Goal: Check status: Check status

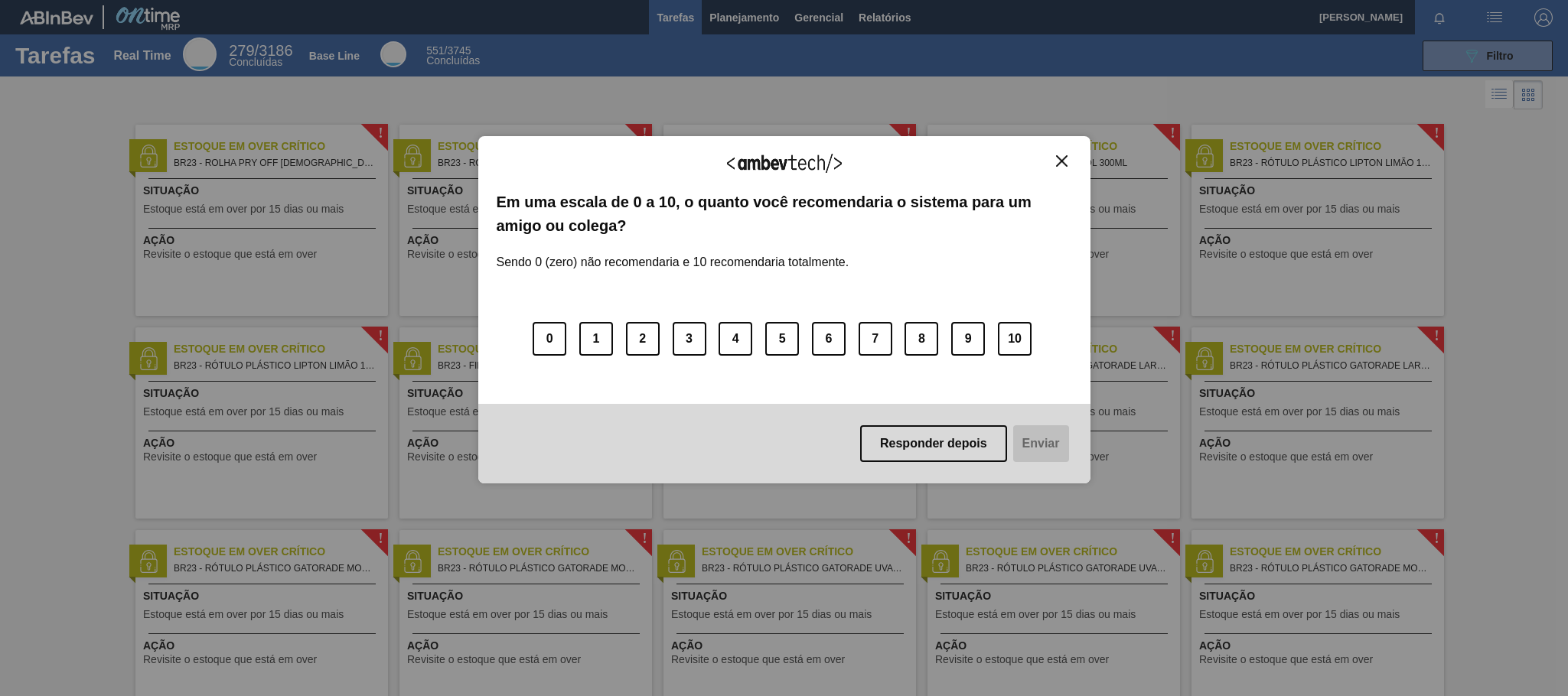
click at [1057, 156] on img "Close" at bounding box center [1062, 161] width 12 height 12
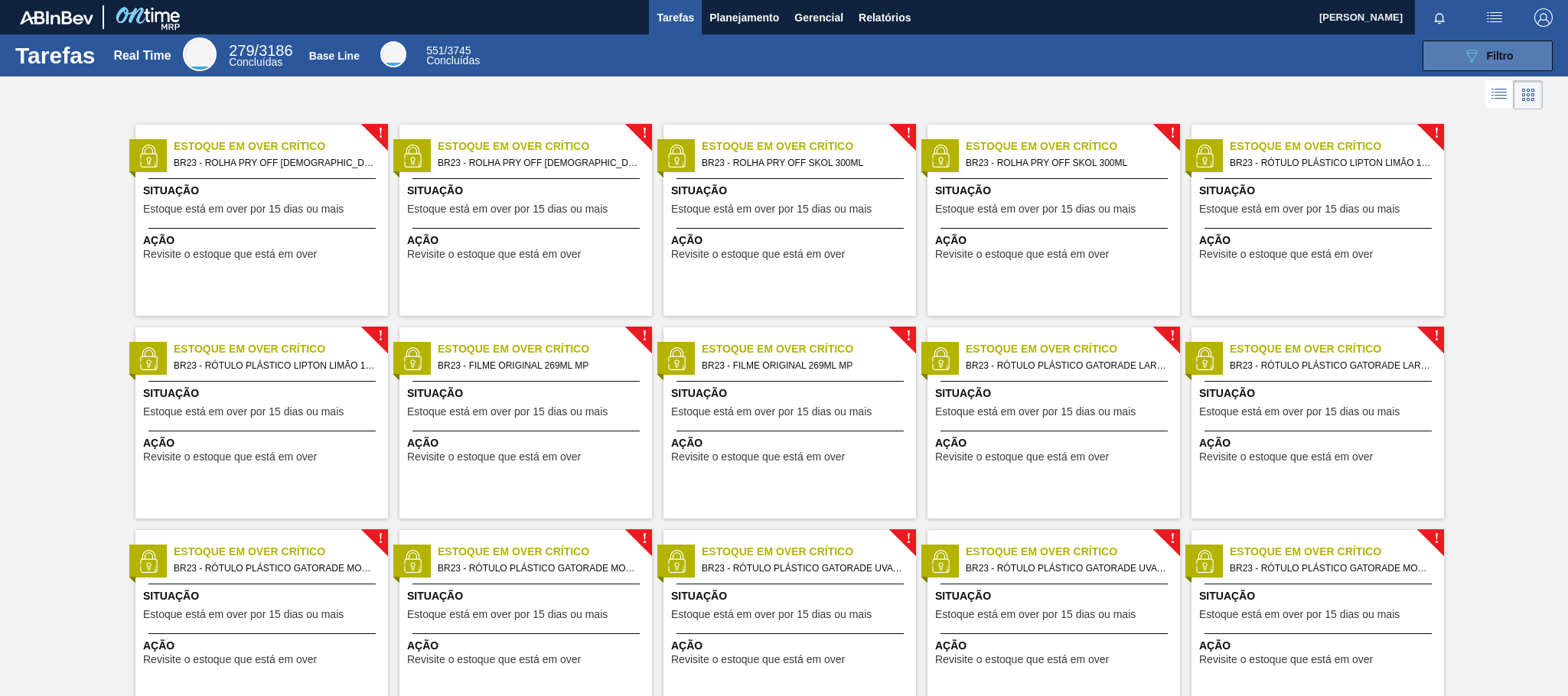
click at [1494, 53] on span "Filtro" at bounding box center [1500, 56] width 26 height 13
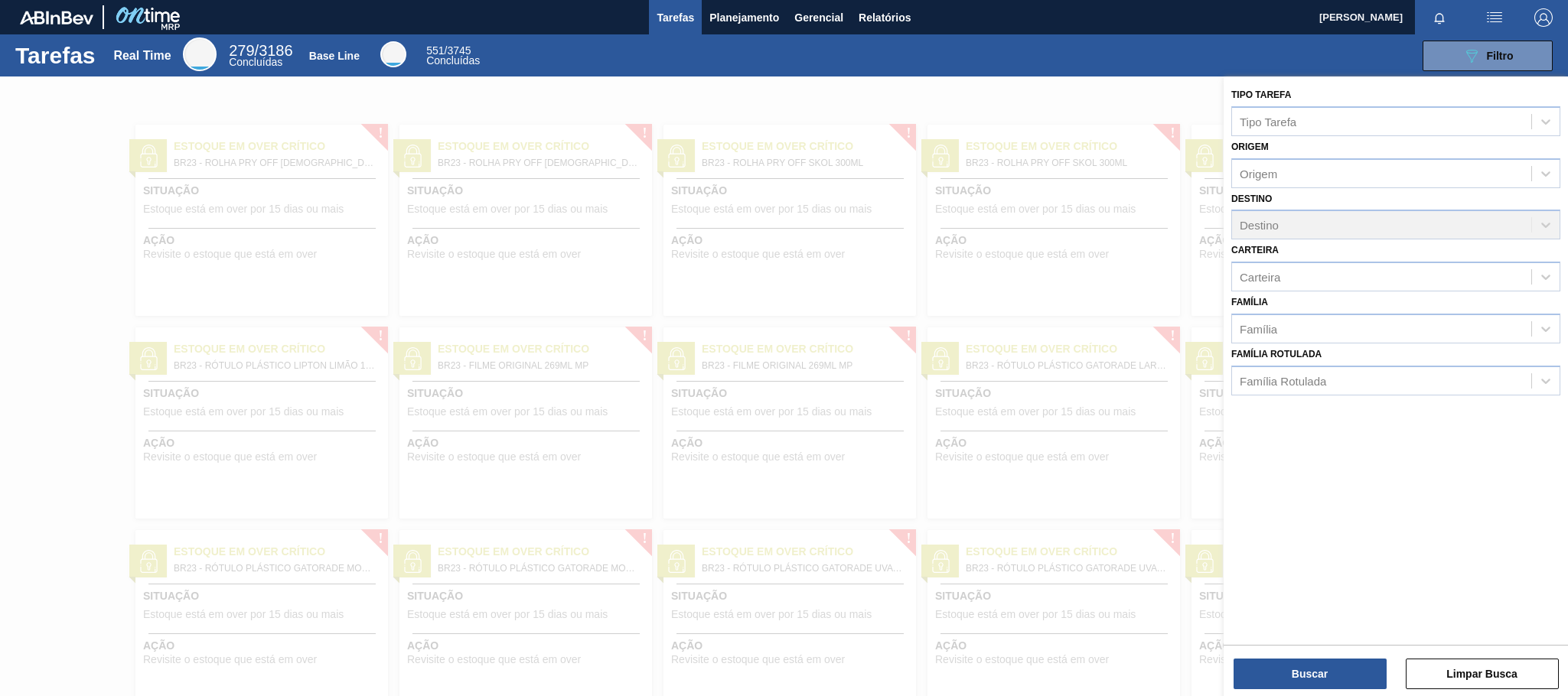
click at [880, 76] on div at bounding box center [784, 424] width 1568 height 696
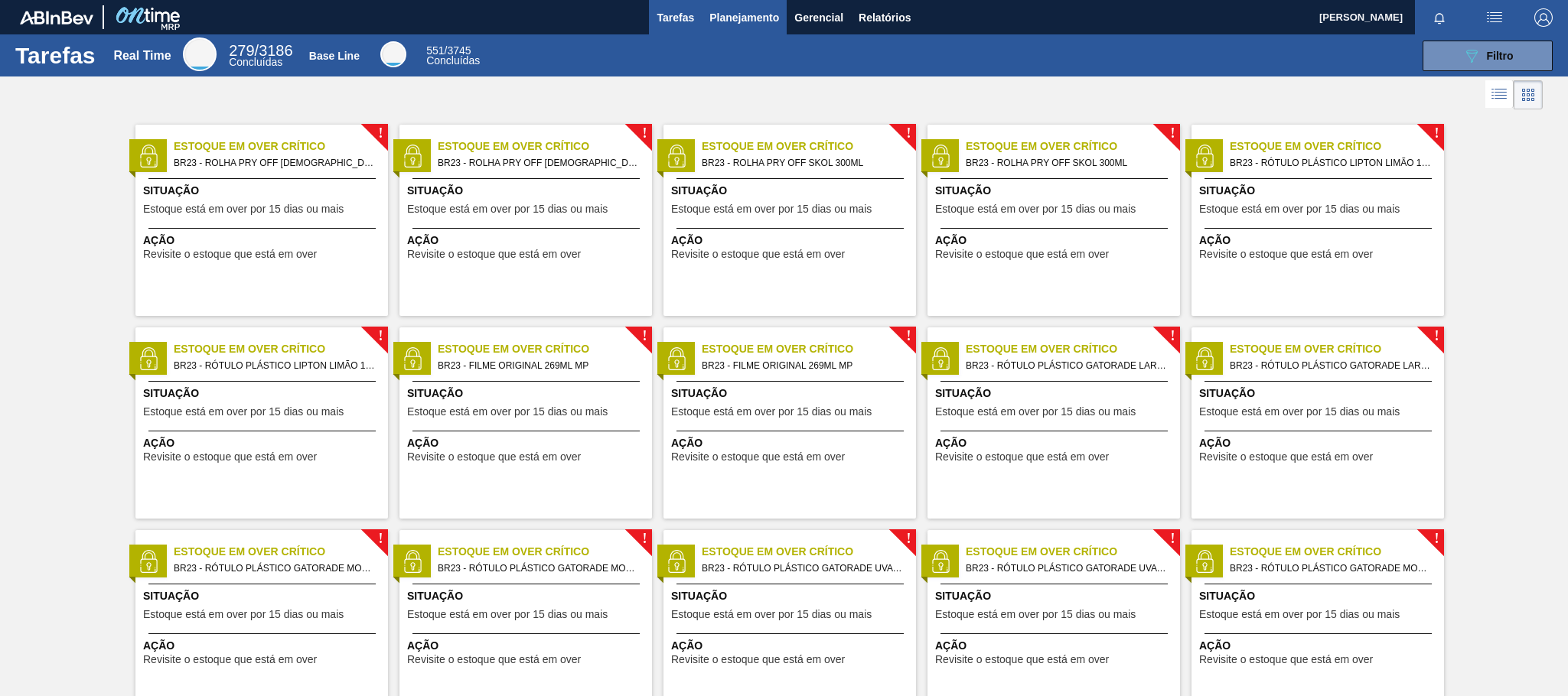
click at [758, 23] on span "Planejamento" at bounding box center [743, 18] width 69 height 19
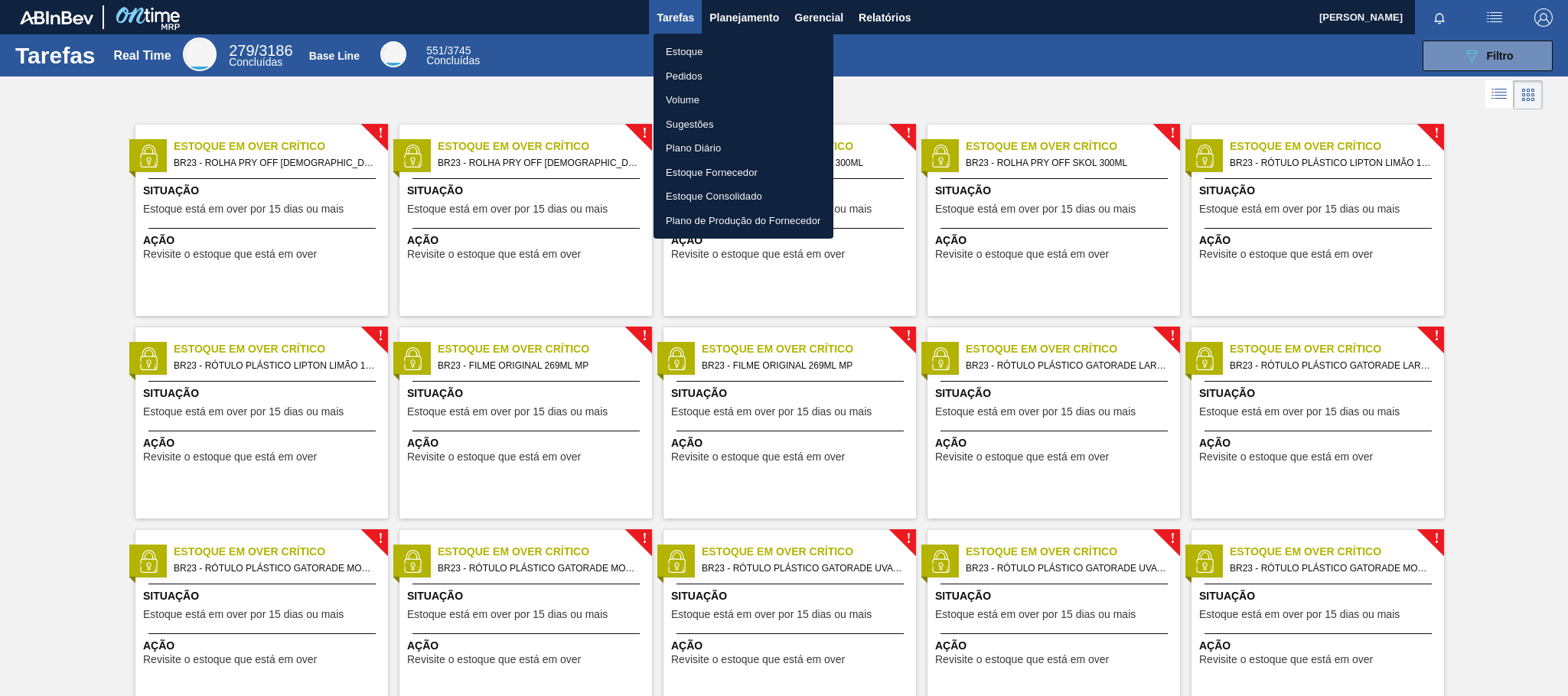
click at [694, 51] on li "Estoque" at bounding box center [743, 52] width 180 height 24
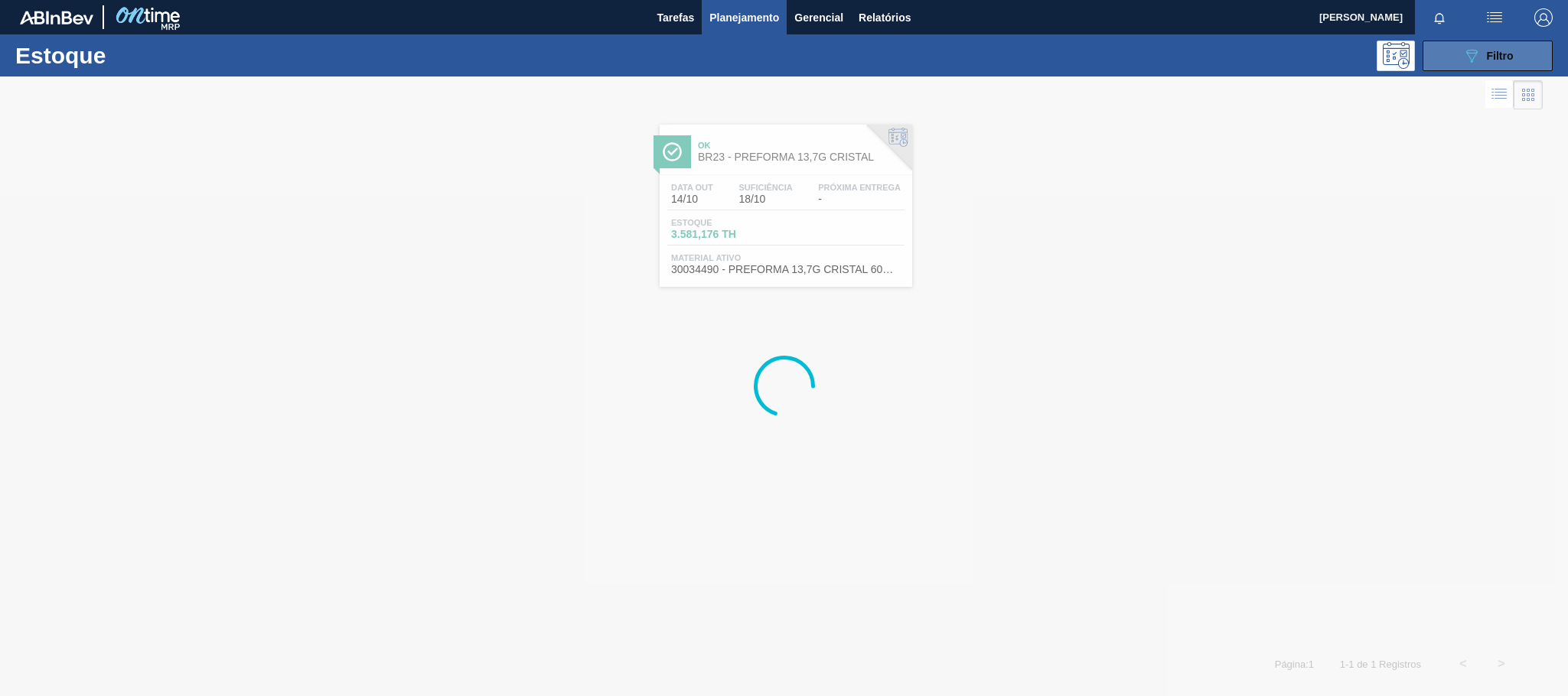
click at [1502, 55] on span "Filtro" at bounding box center [1500, 56] width 26 height 13
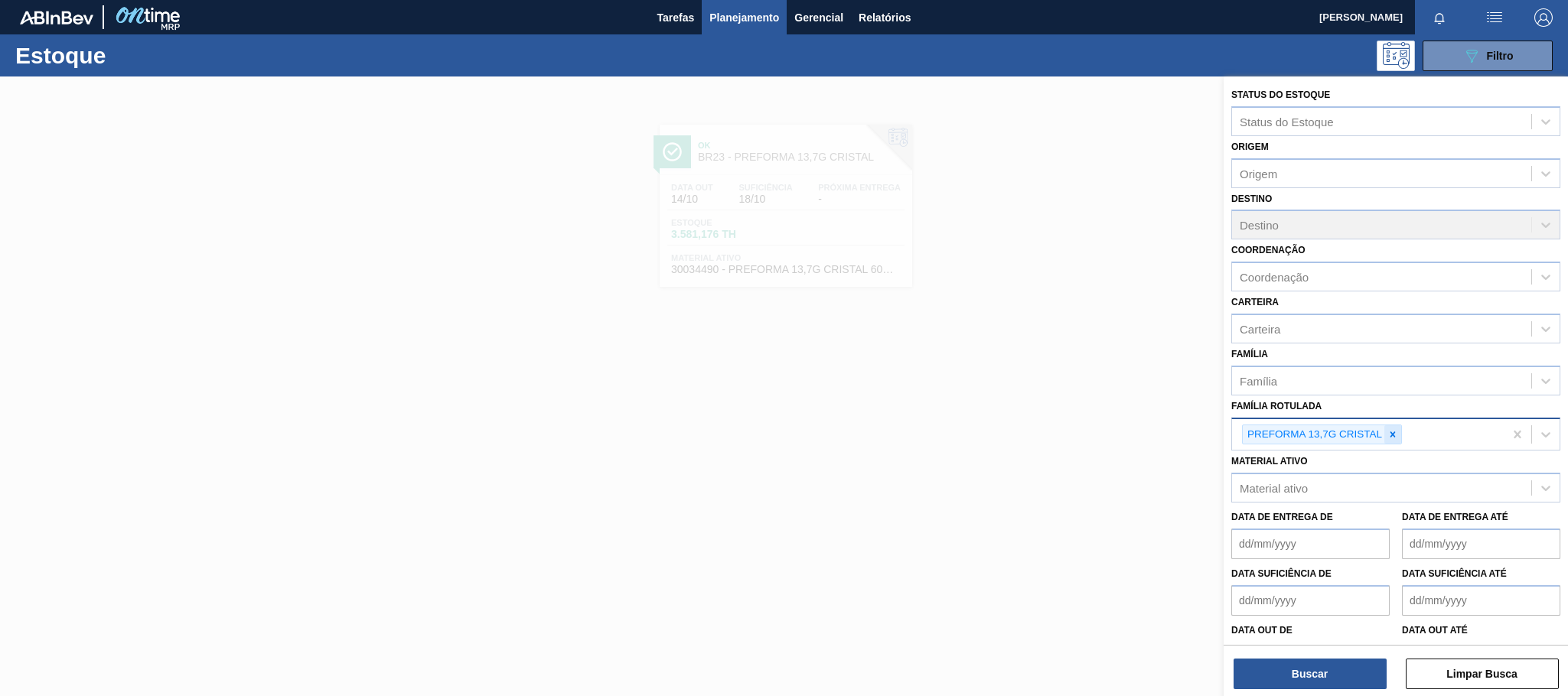
click at [1397, 437] on icon at bounding box center [1393, 434] width 11 height 11
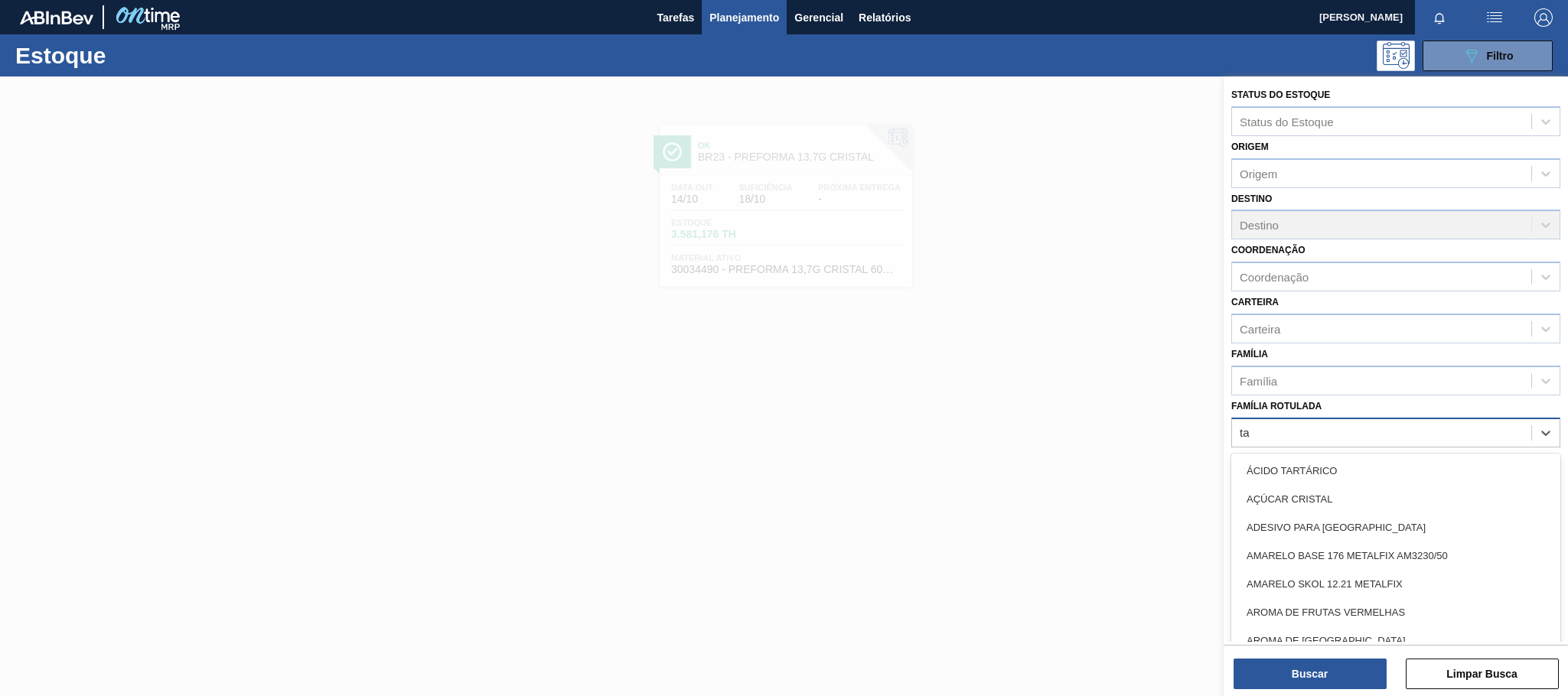
type Rotulada "t"
type Rotulada "rolha pl"
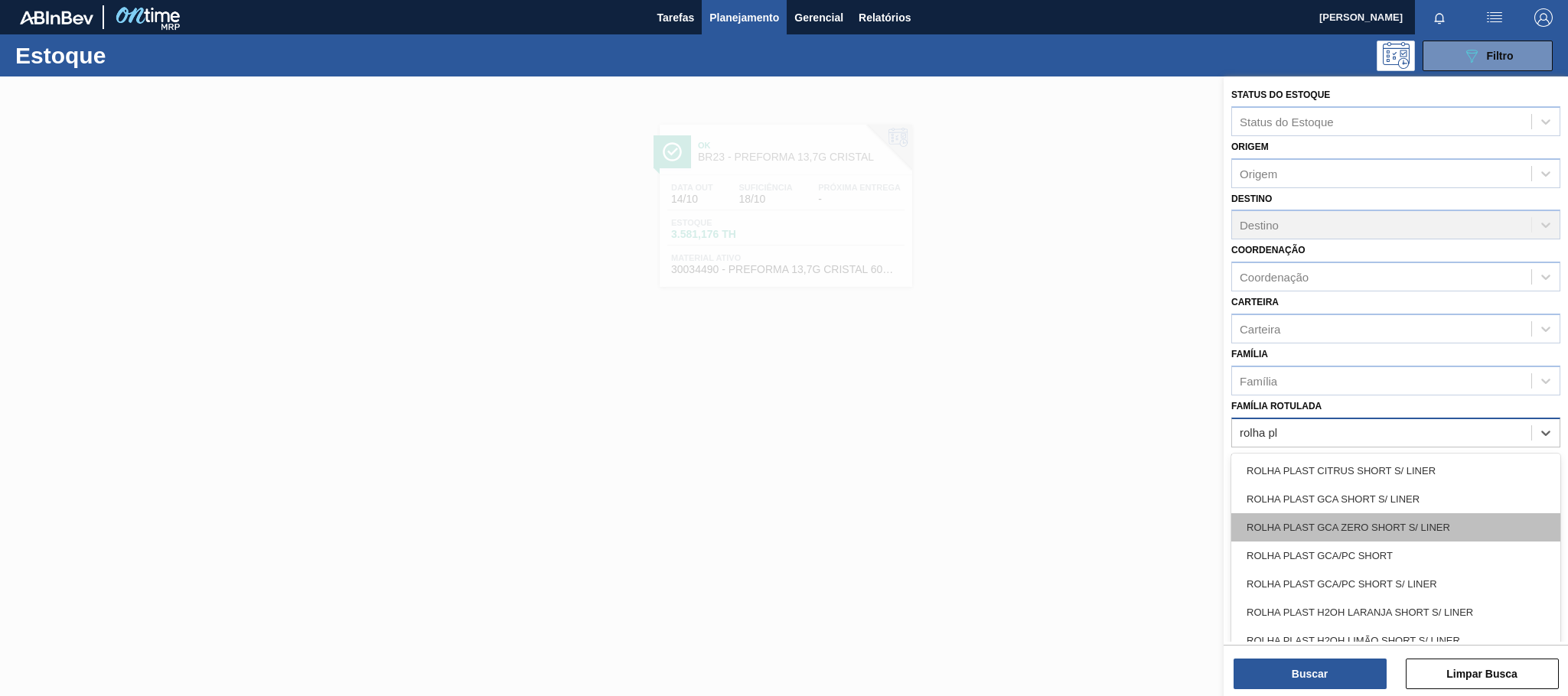
click at [1385, 516] on div "ROLHA PLAST GCA ZERO SHORT S/ LINER" at bounding box center [1396, 527] width 329 height 28
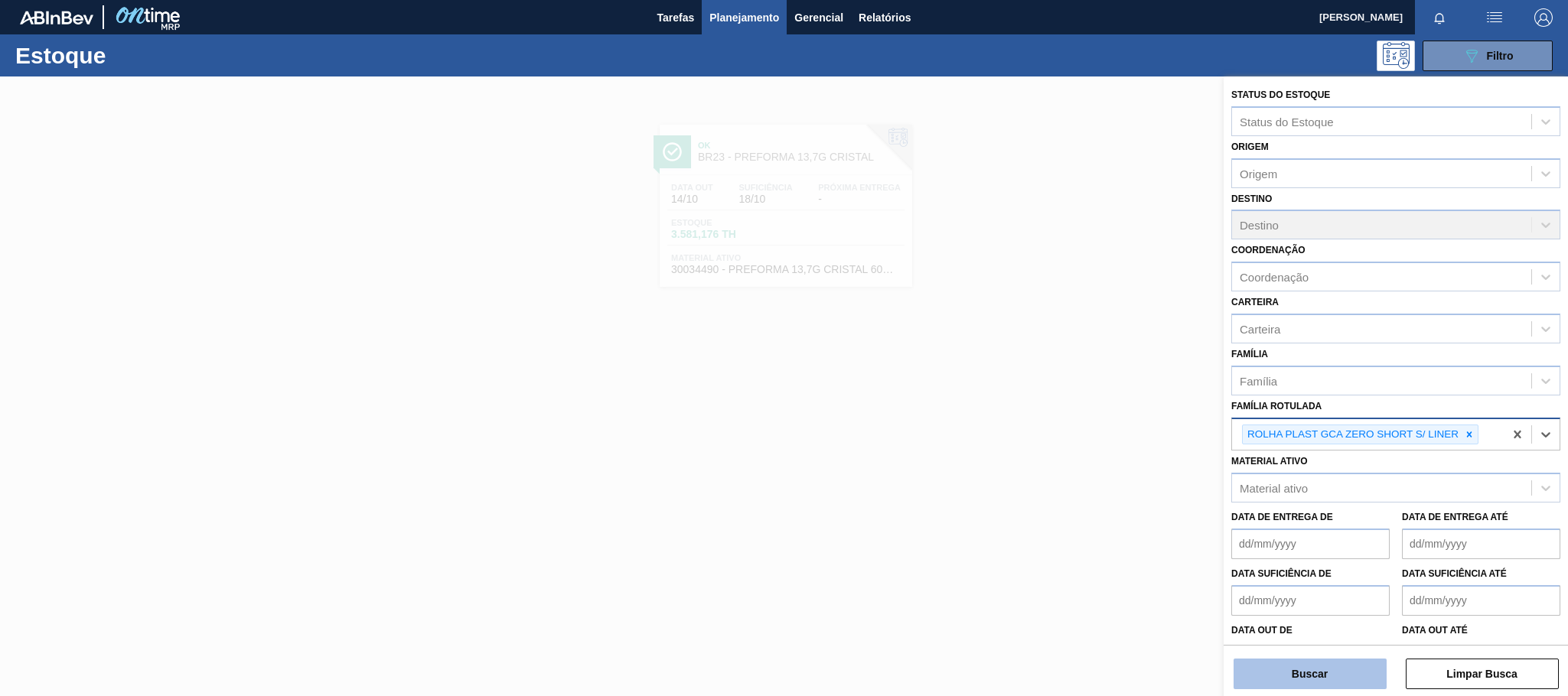
click at [1323, 674] on button "Buscar" at bounding box center [1310, 674] width 154 height 30
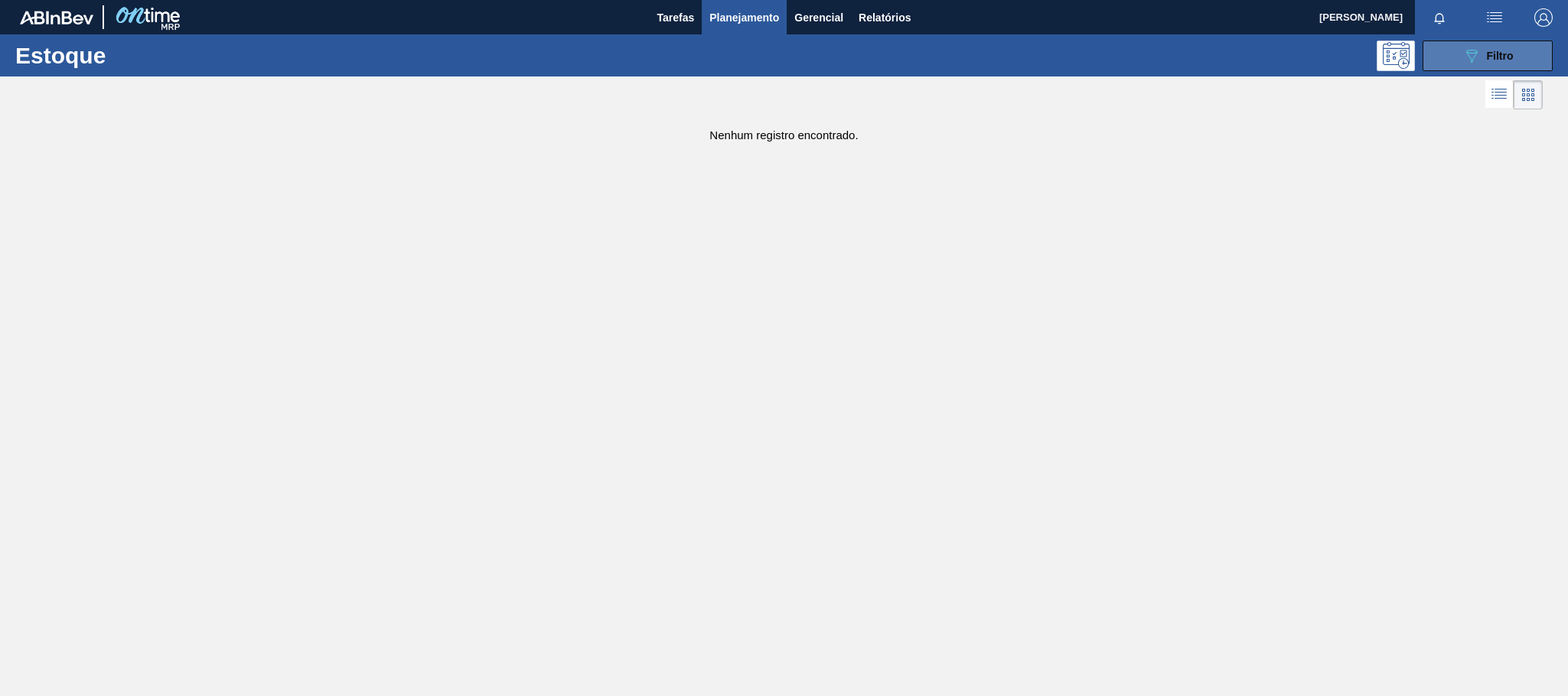
click at [1498, 58] on span "Filtro" at bounding box center [1500, 56] width 26 height 13
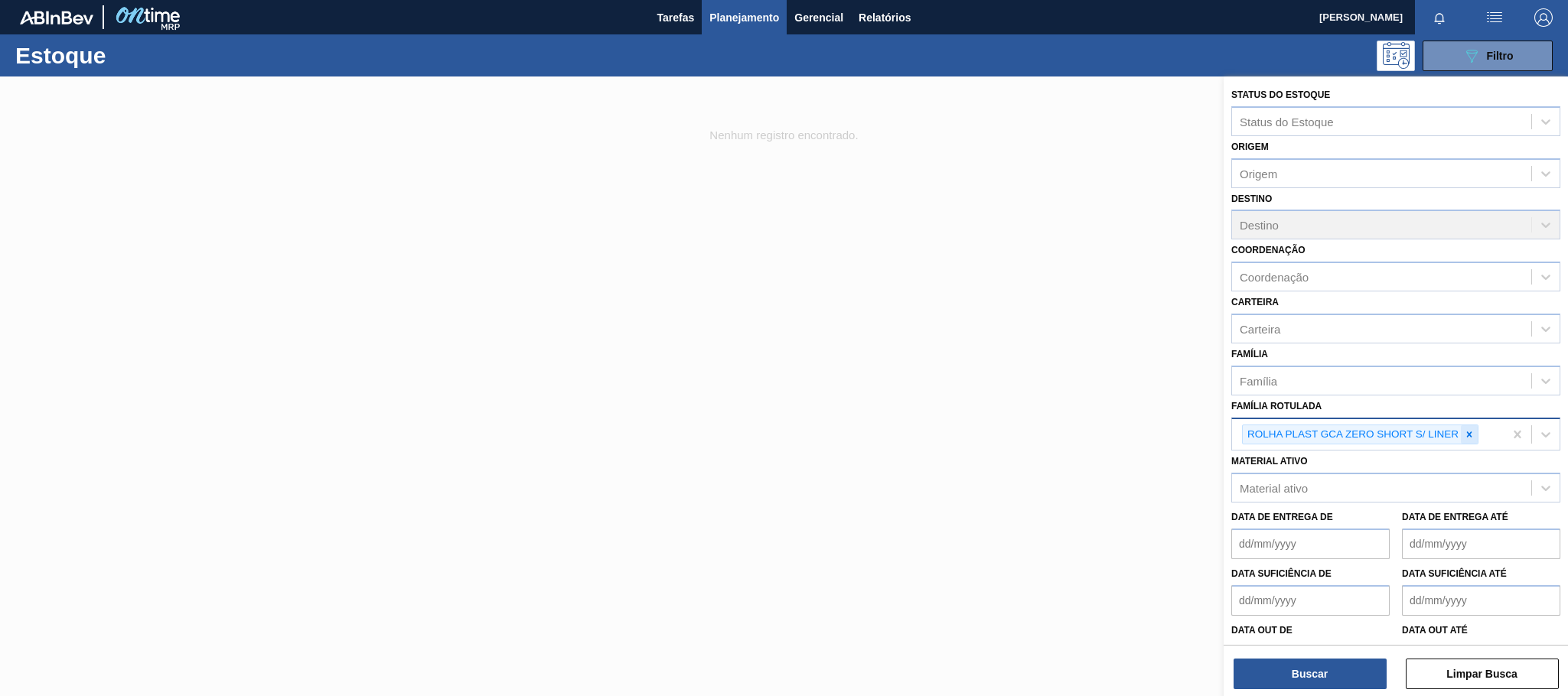
click at [1468, 432] on icon at bounding box center [1469, 433] width 5 height 5
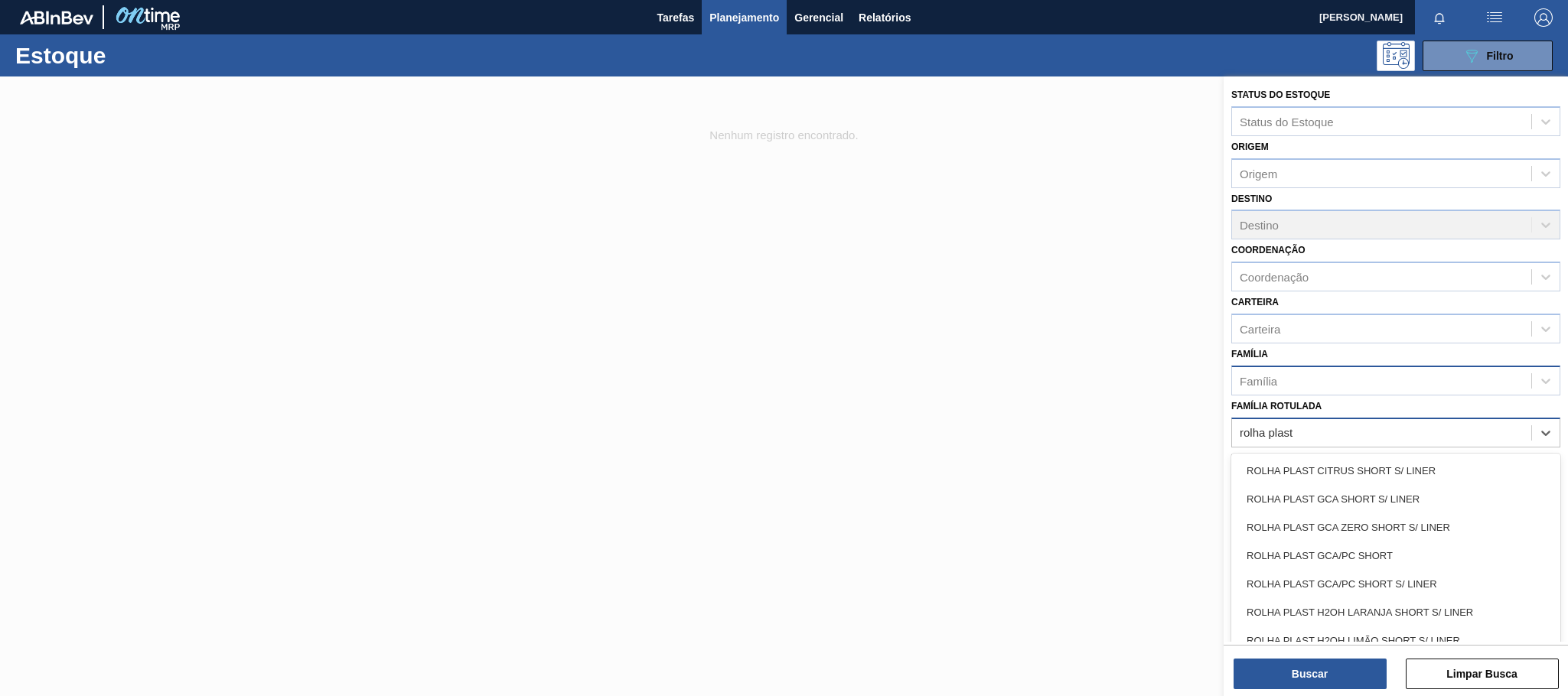
scroll to position [40, 0]
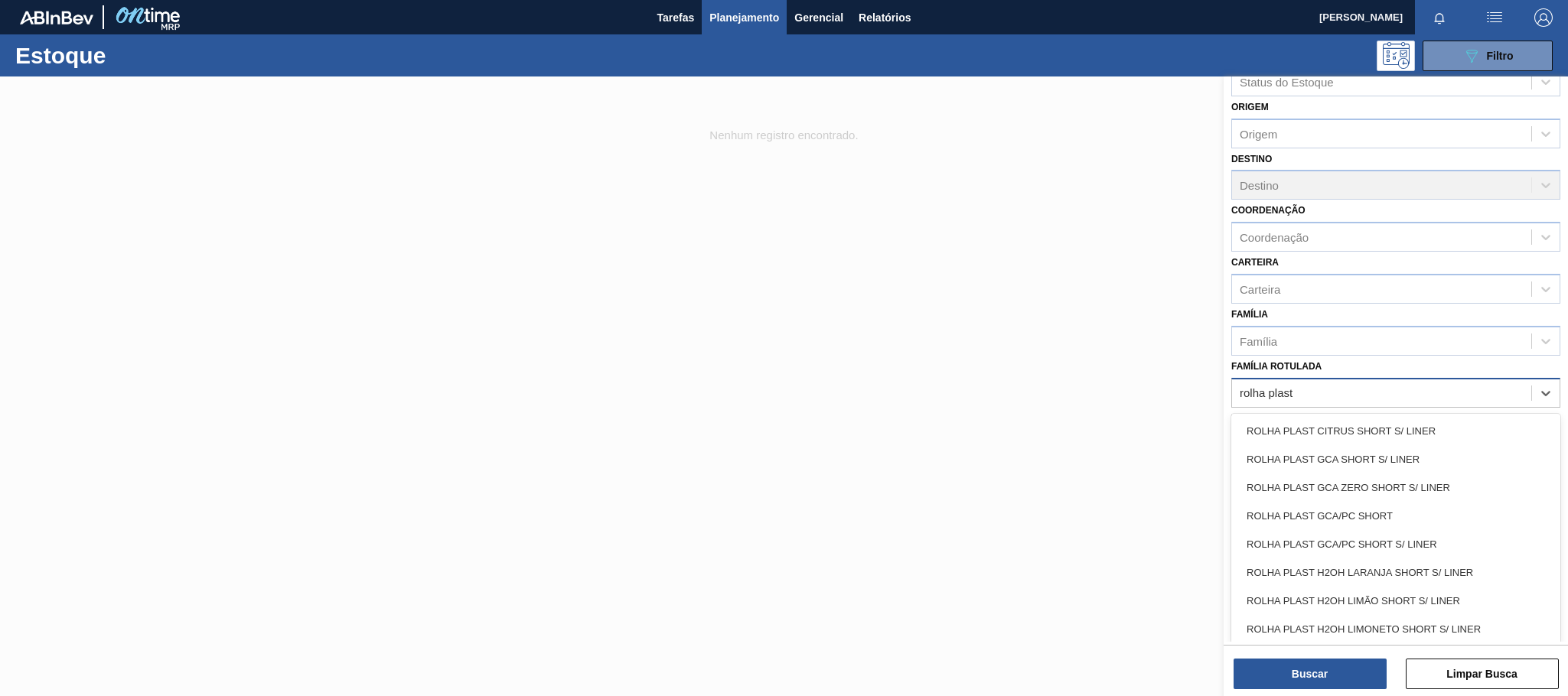
type Rotulada "rolha plast"
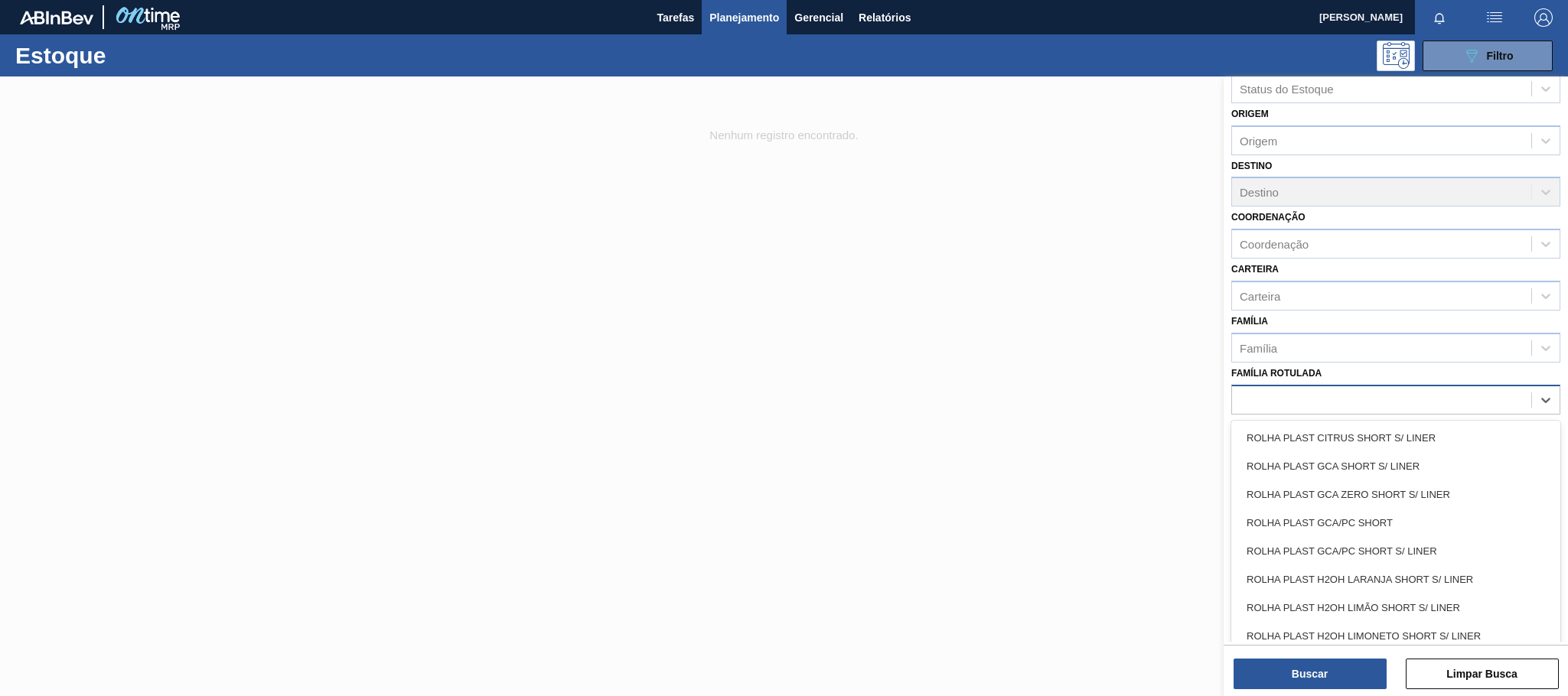
click at [973, 290] on div at bounding box center [784, 424] width 1568 height 696
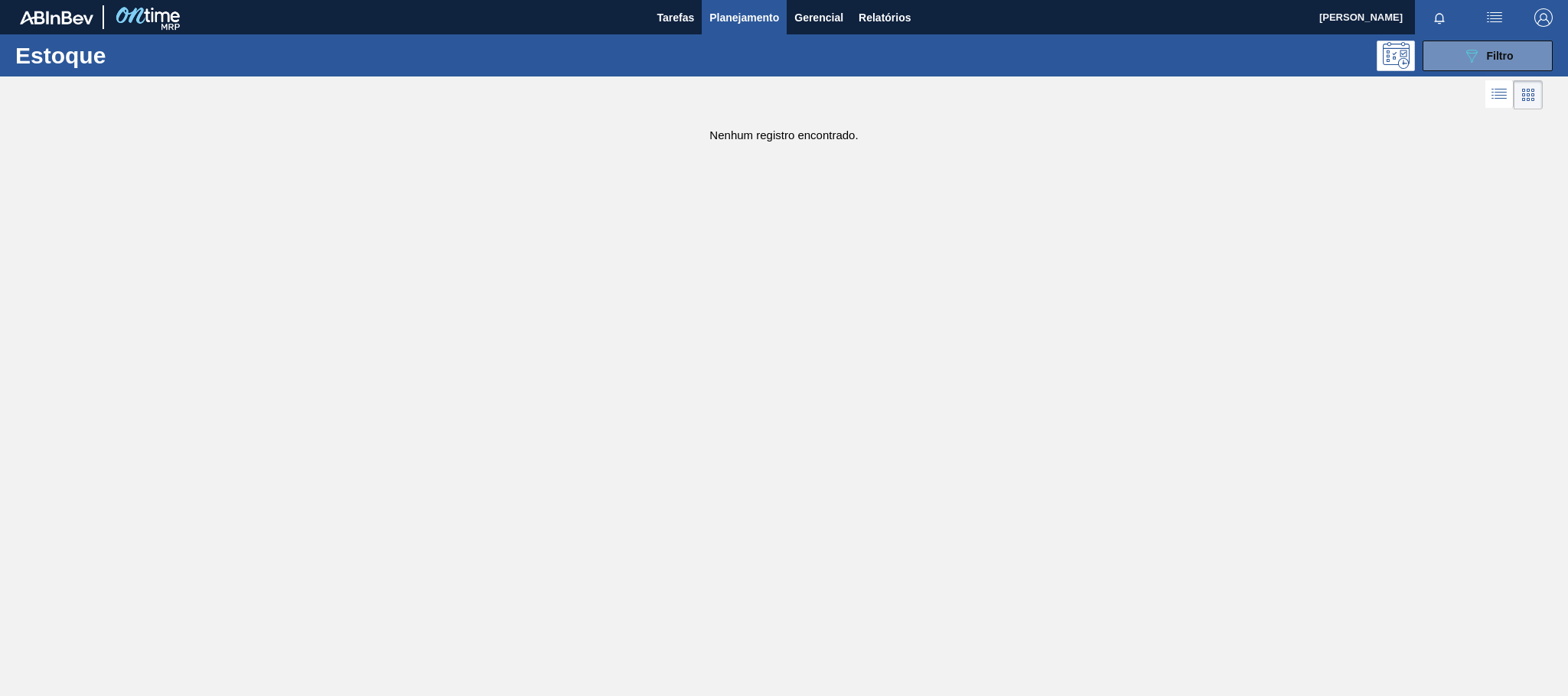
click at [722, 12] on span "Planejamento" at bounding box center [743, 18] width 69 height 19
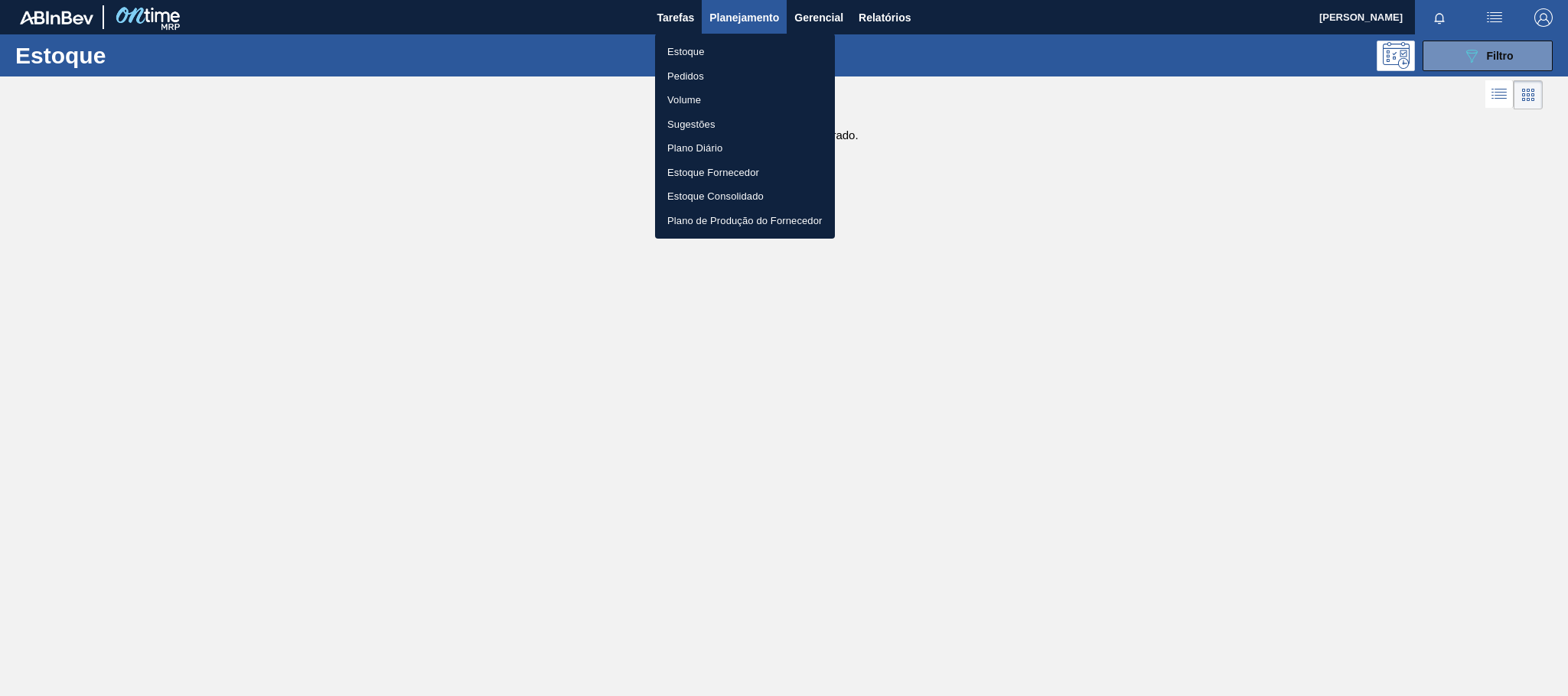
click at [714, 72] on li "Pedidos" at bounding box center [745, 76] width 180 height 24
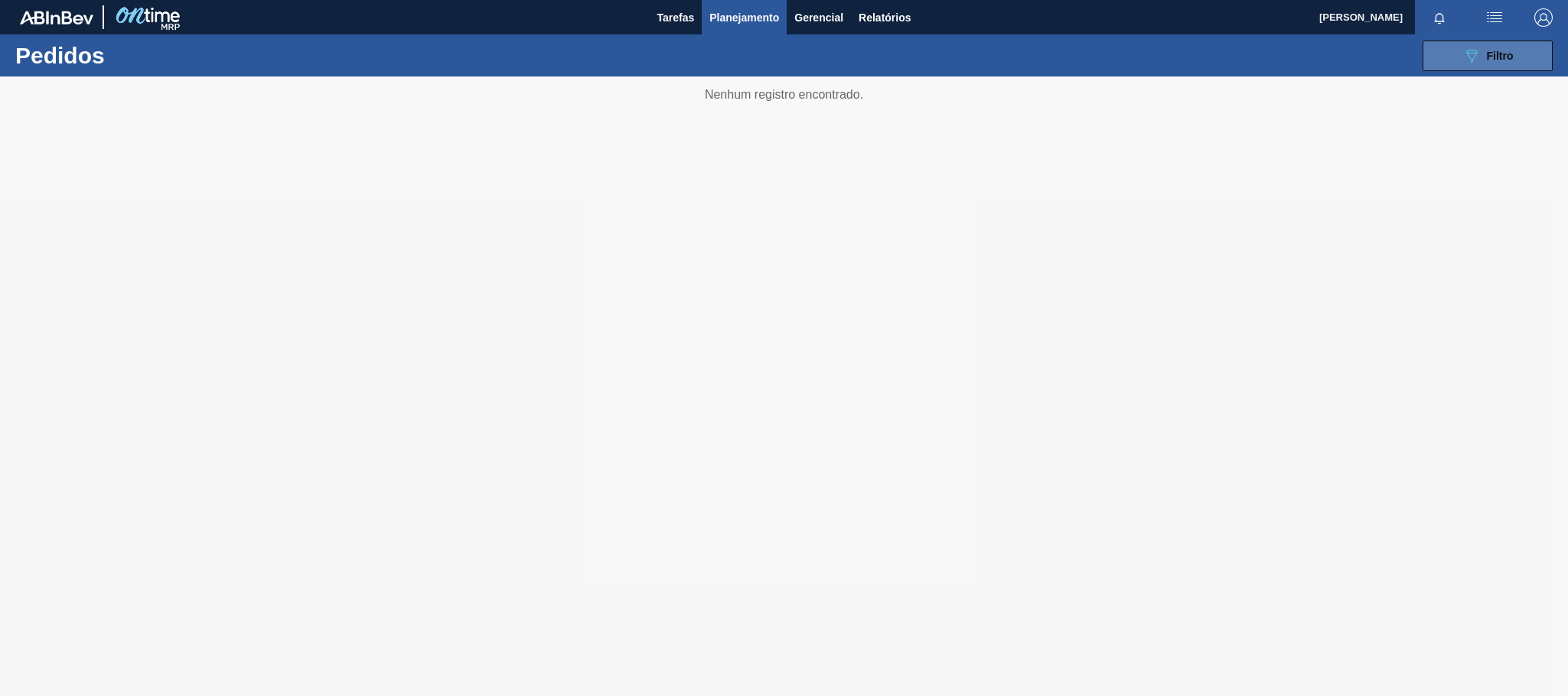
click at [1493, 69] on button "089F7B8B-B2A5-4AFE-B5C0-19BA573D28AC Filtro" at bounding box center [1488, 55] width 130 height 30
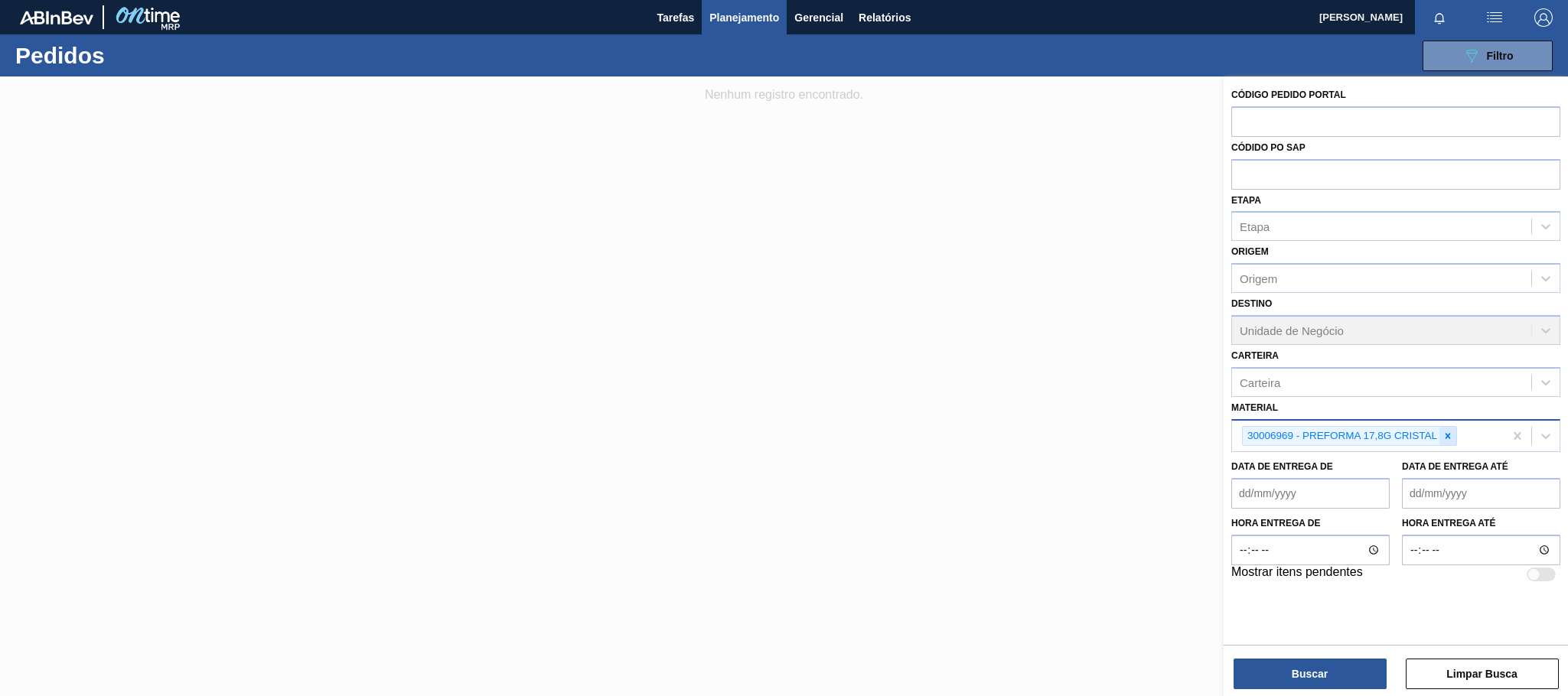
click at [1454, 439] on icon at bounding box center [1448, 436] width 11 height 11
paste input "30030680"
type input "30030680"
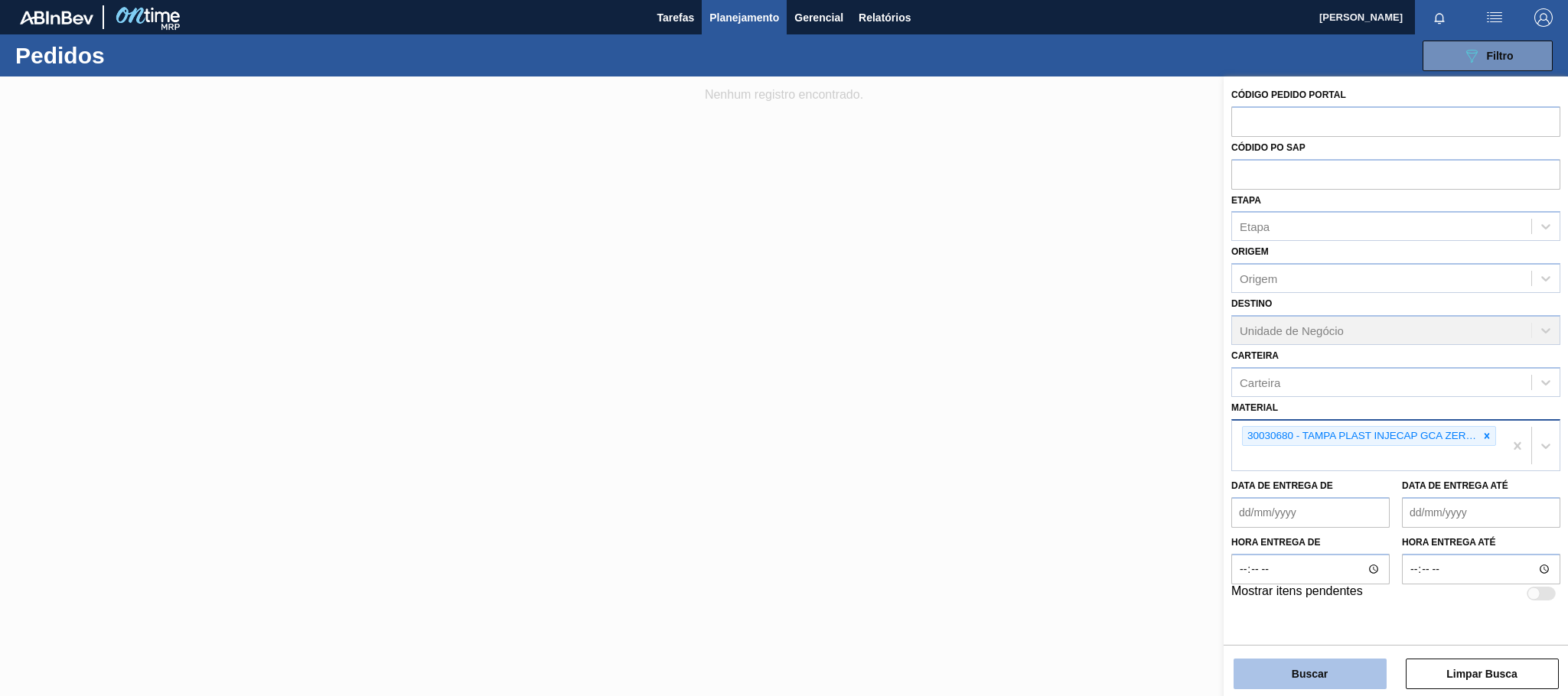
click at [1353, 677] on button "Buscar" at bounding box center [1310, 674] width 154 height 30
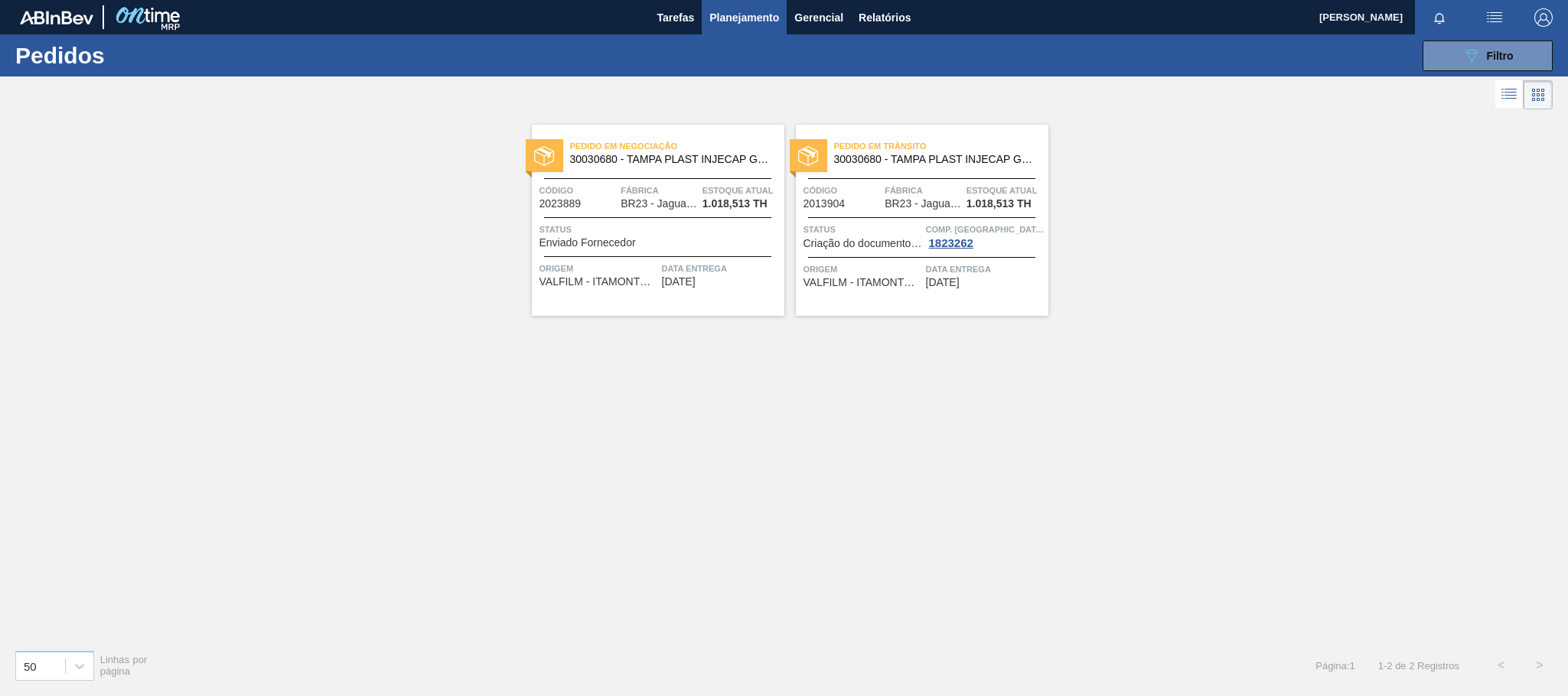
click at [766, 233] on span "Status" at bounding box center [660, 230] width 242 height 16
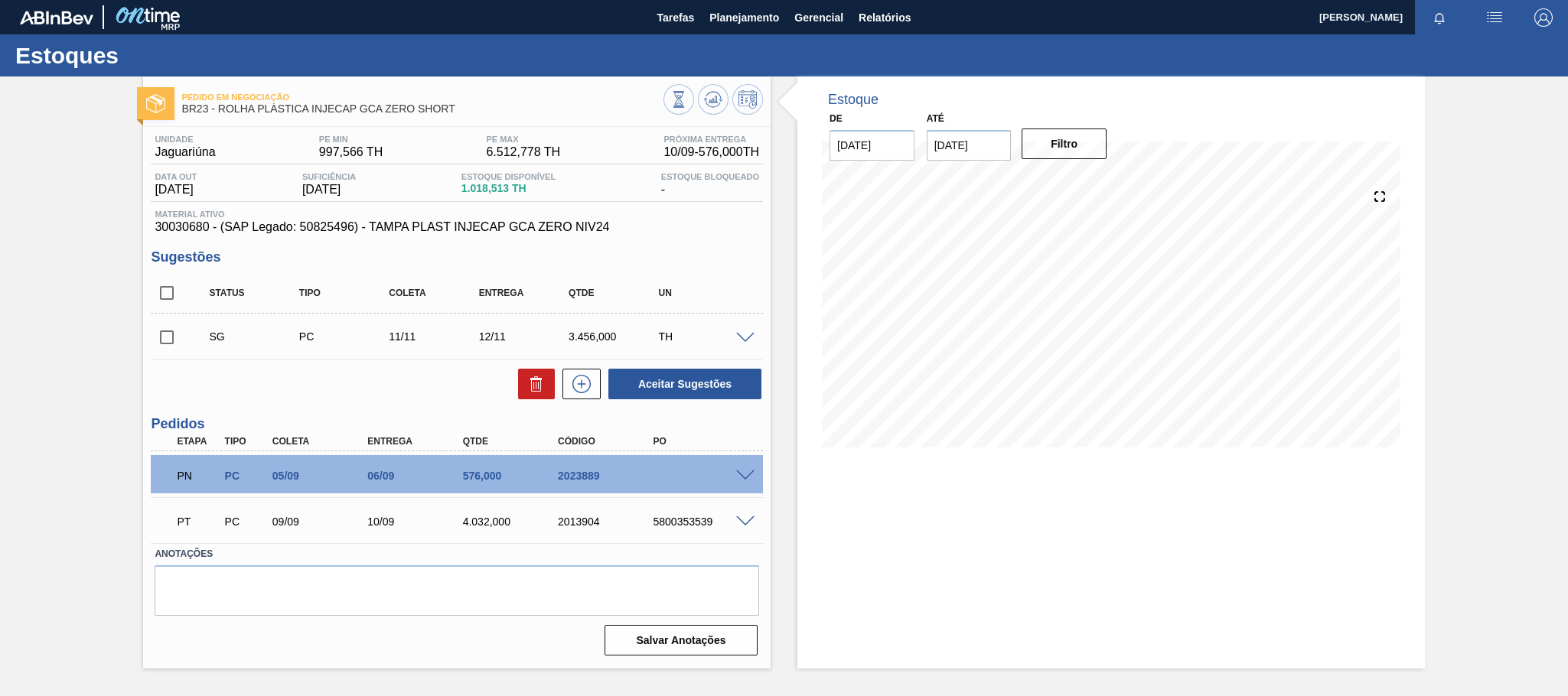
click at [184, 480] on p "PN" at bounding box center [198, 475] width 42 height 13
click at [741, 528] on span at bounding box center [745, 522] width 19 height 12
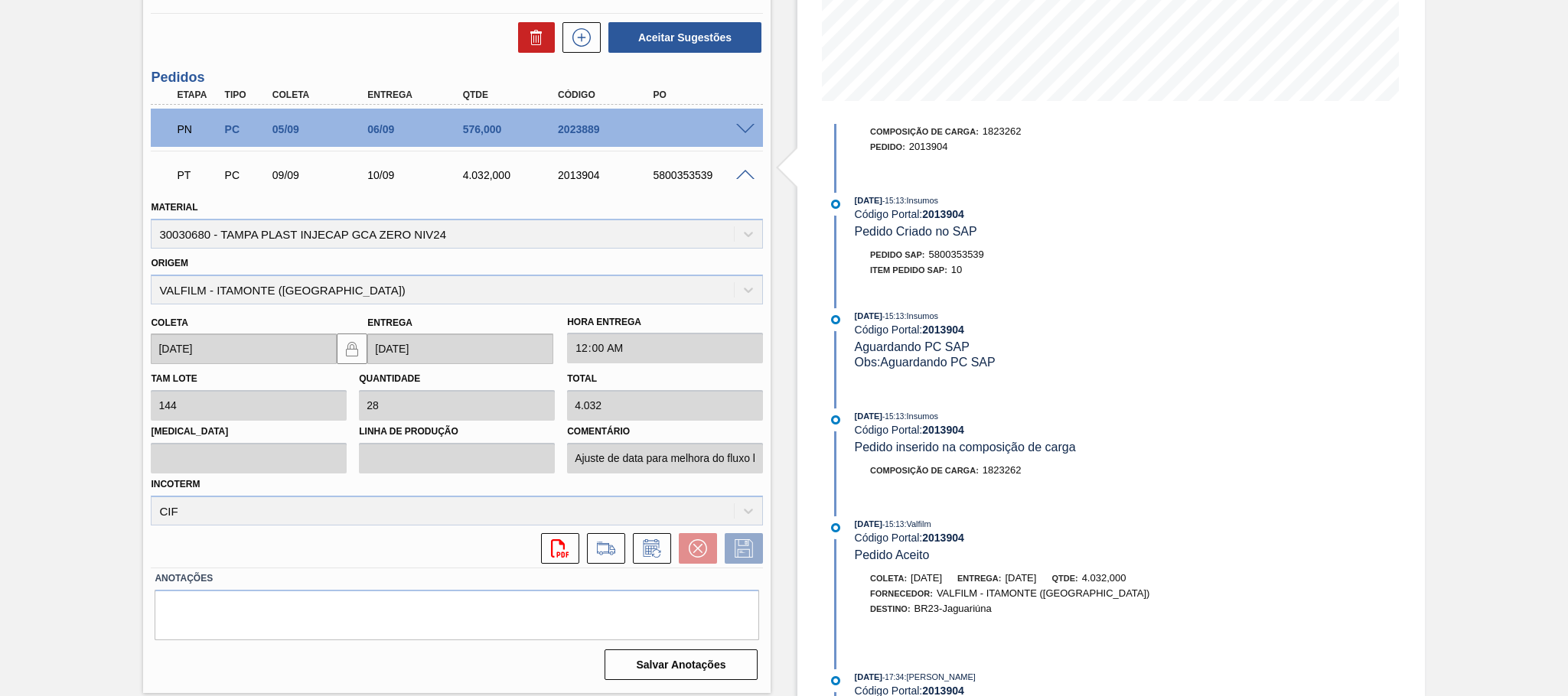
scroll to position [648, 0]
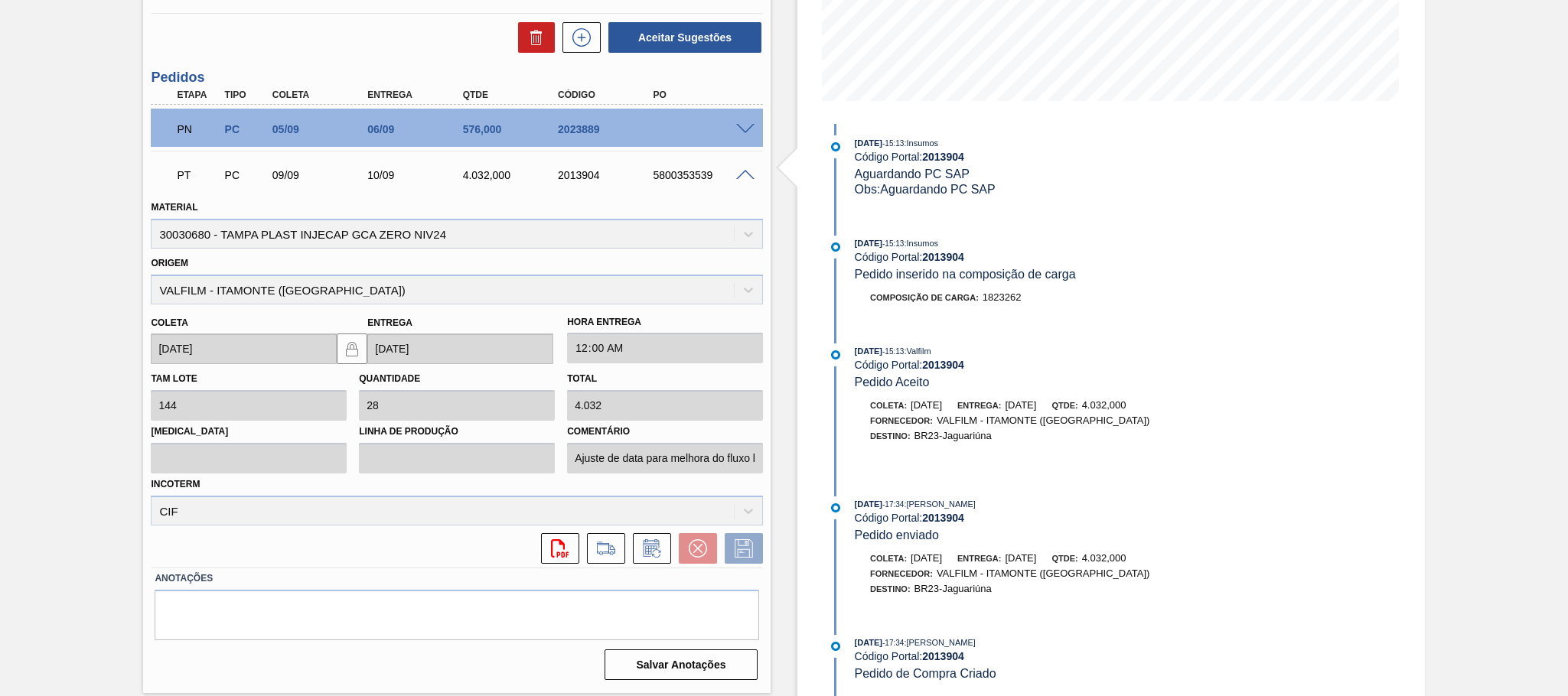
click at [685, 165] on div "PT PC 09/09 10/09 4.032,000 2013904 5800353539" at bounding box center [453, 173] width 572 height 30
copy div "5800353539"
